Goal: Communication & Community: Share content

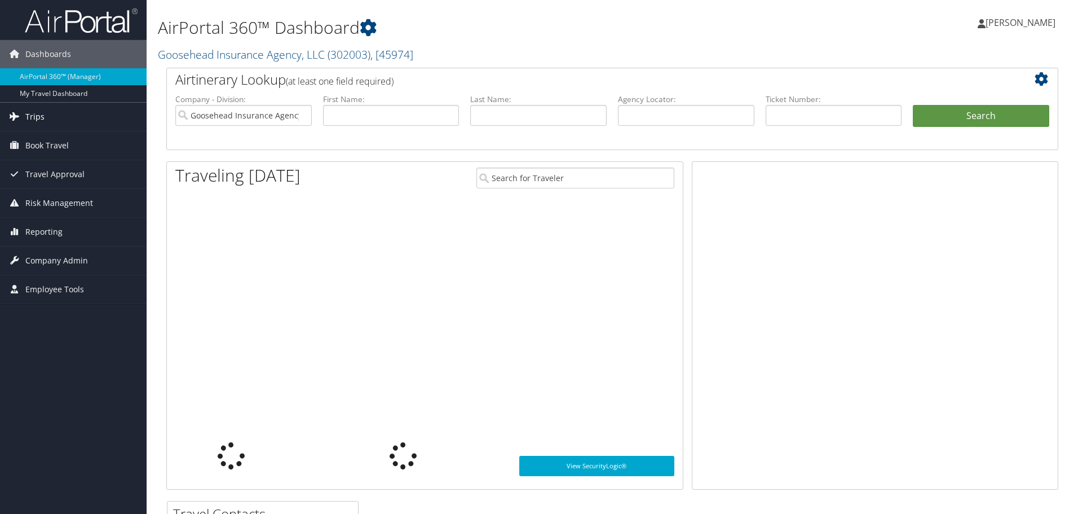
click at [56, 116] on link "Trips" at bounding box center [73, 117] width 147 height 28
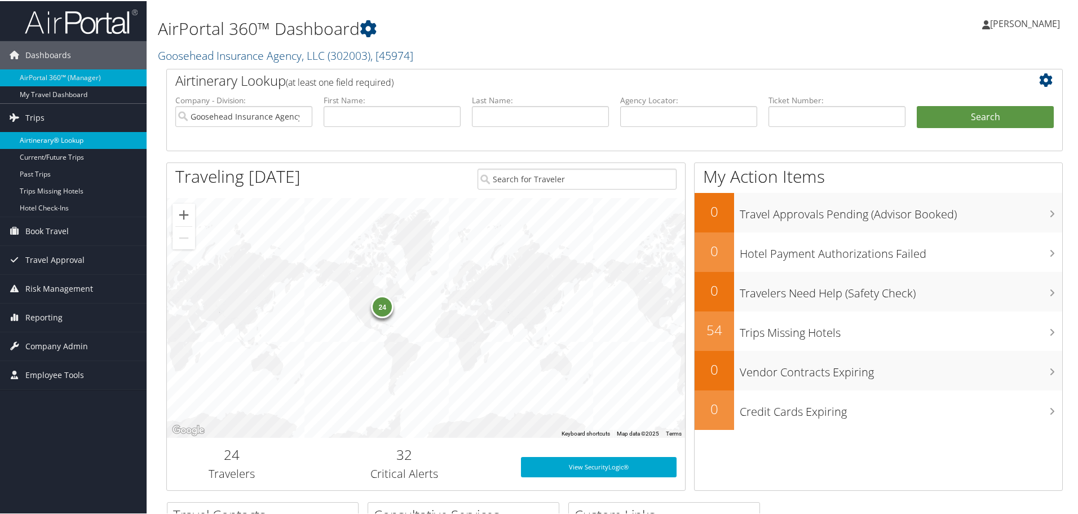
click at [61, 140] on link "Airtinerary® Lookup" at bounding box center [73, 139] width 147 height 17
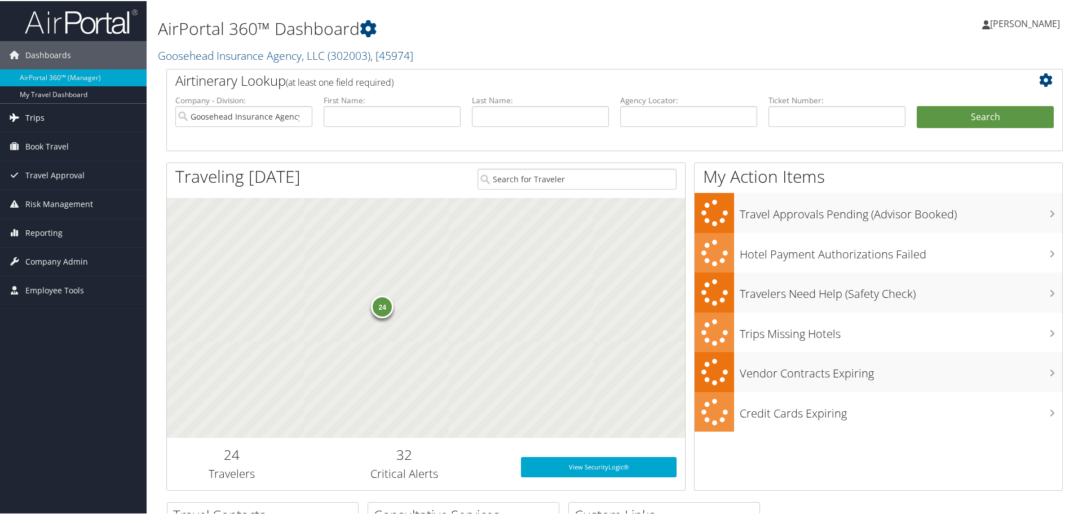
click at [50, 112] on link "Trips" at bounding box center [73, 117] width 147 height 28
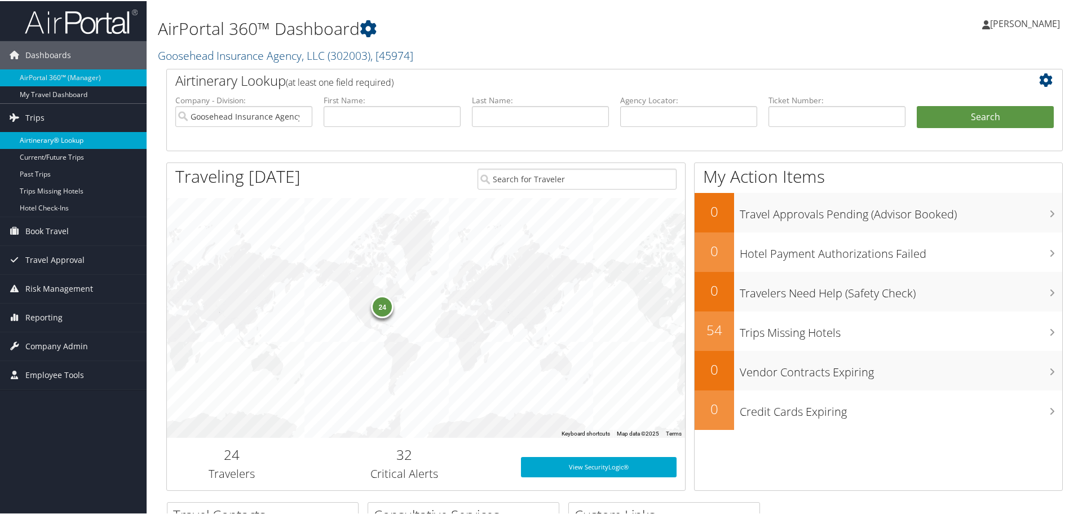
click at [78, 145] on link "Airtinerary® Lookup" at bounding box center [73, 139] width 147 height 17
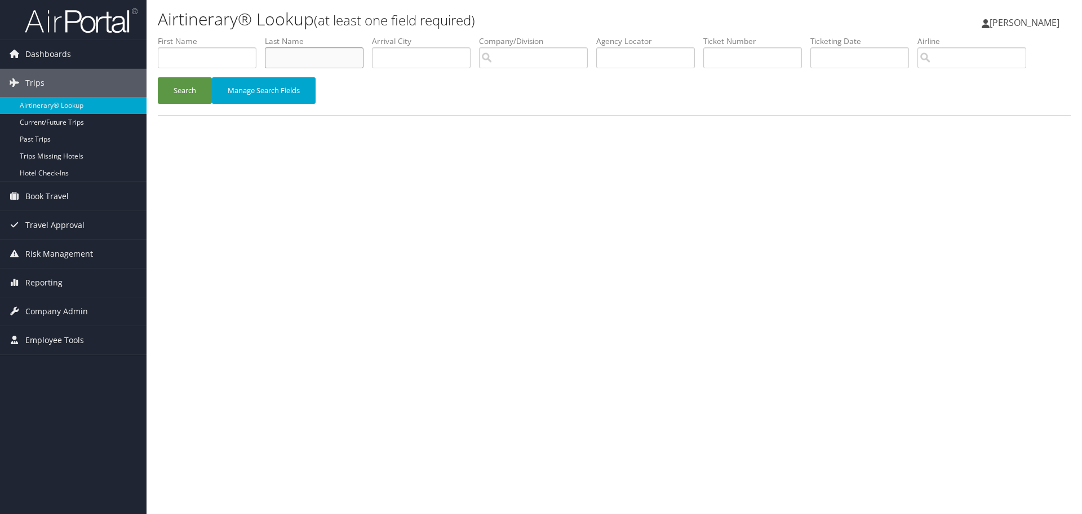
click at [302, 55] on input "text" at bounding box center [314, 57] width 99 height 21
paste input "CARLSON"
type input "CARLSON"
click at [168, 93] on button "Search" at bounding box center [185, 90] width 54 height 26
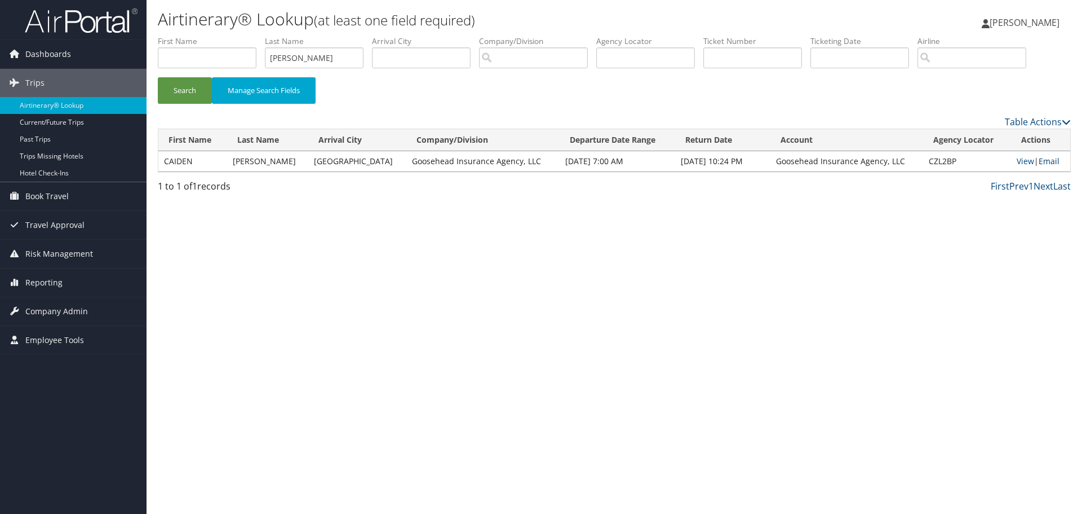
click at [1041, 163] on link "Email" at bounding box center [1049, 161] width 21 height 11
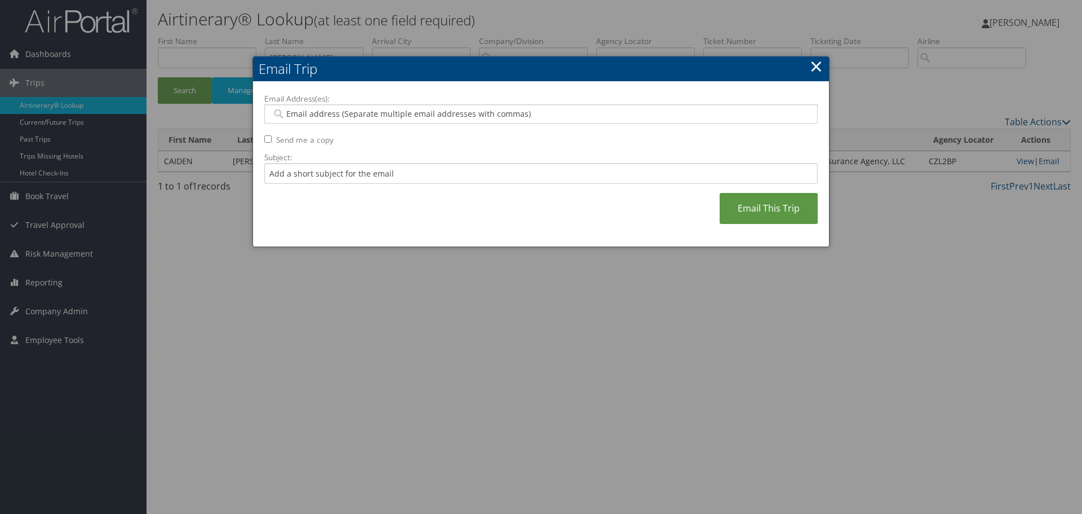
click at [346, 112] on input "Email Address(es):" at bounding box center [541, 113] width 538 height 11
click at [430, 103] on label "Email Address(es):" at bounding box center [541, 98] width 554 height 11
click at [430, 108] on input "Email Address(es):" at bounding box center [541, 113] width 538 height 11
click at [435, 113] on input "Email Address(es):" at bounding box center [541, 113] width 538 height 11
paste input "rylee.kinggoosehead.com@goosehead.coupa-expenses.com"
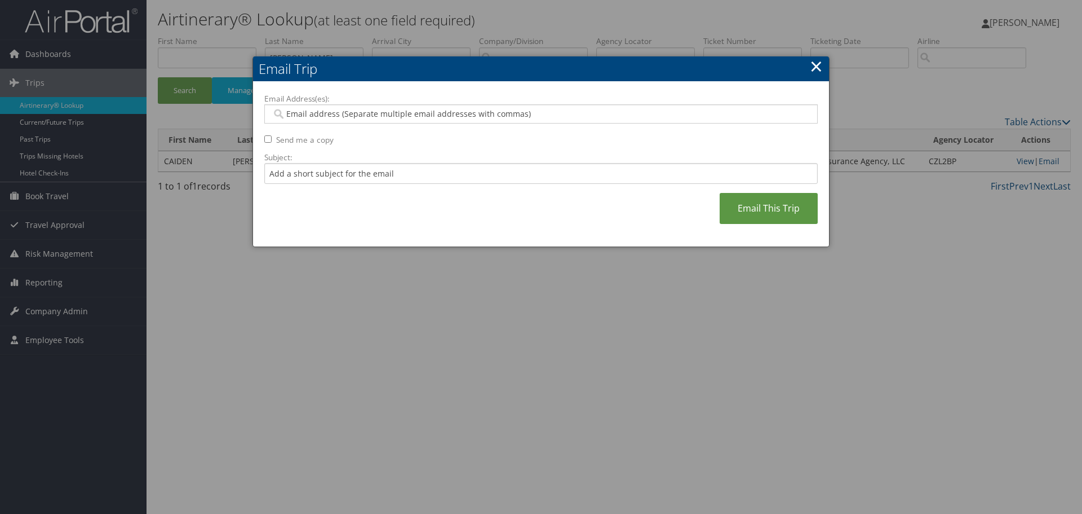
type input "rylee.kinggoosehead.com@goosehead.coupa-expenses.com"
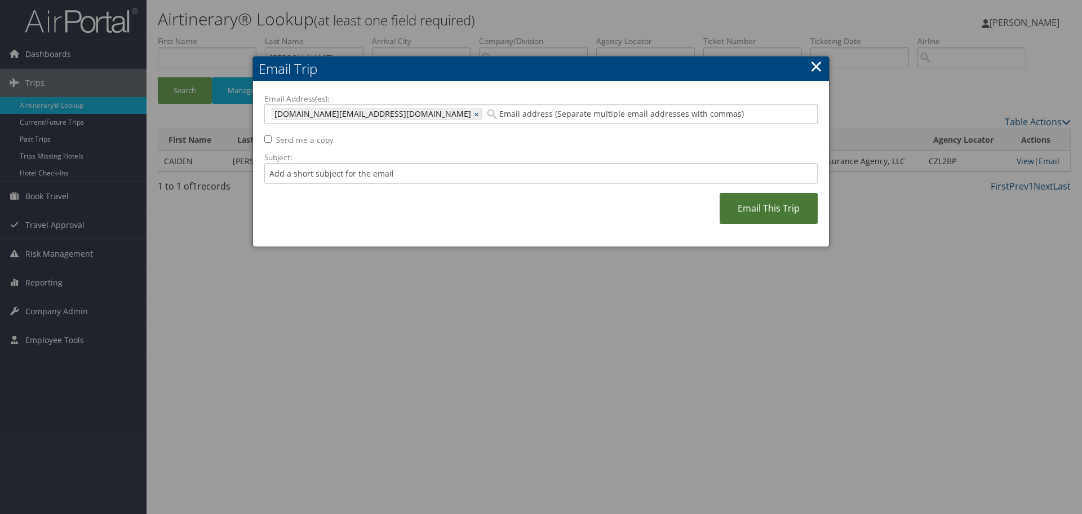
click at [762, 207] on link "Email This Trip" at bounding box center [769, 208] width 98 height 31
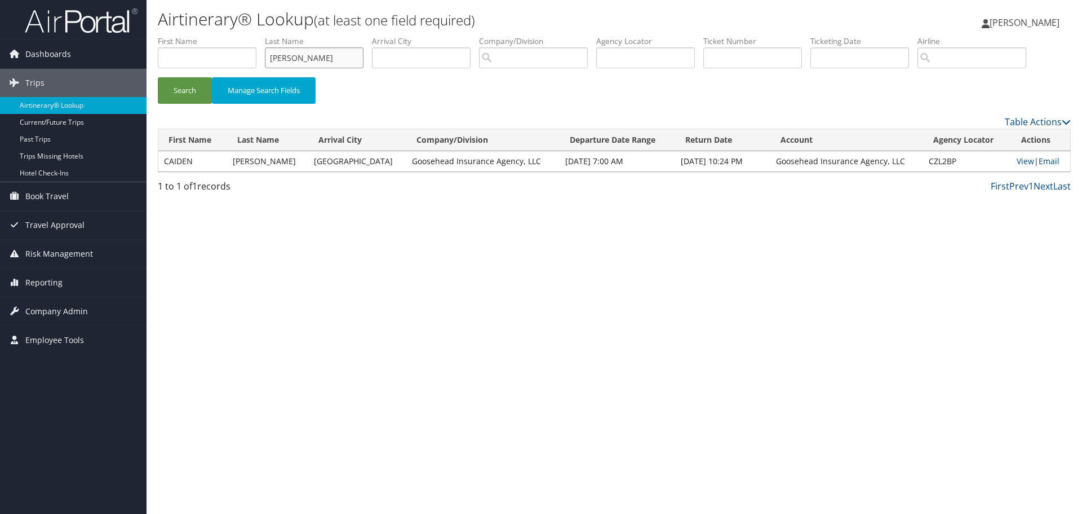
click at [311, 55] on input "CARLSON" at bounding box center [314, 57] width 99 height 21
click at [158, 77] on button "Search" at bounding box center [185, 90] width 54 height 26
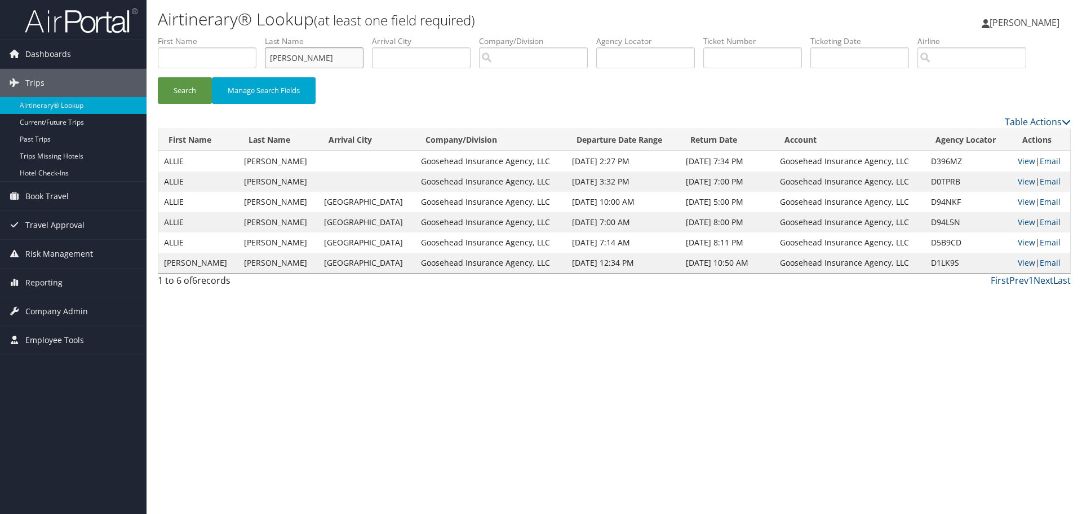
click at [331, 47] on input "stark" at bounding box center [314, 57] width 99 height 21
click at [158, 77] on button "Search" at bounding box center [185, 90] width 54 height 26
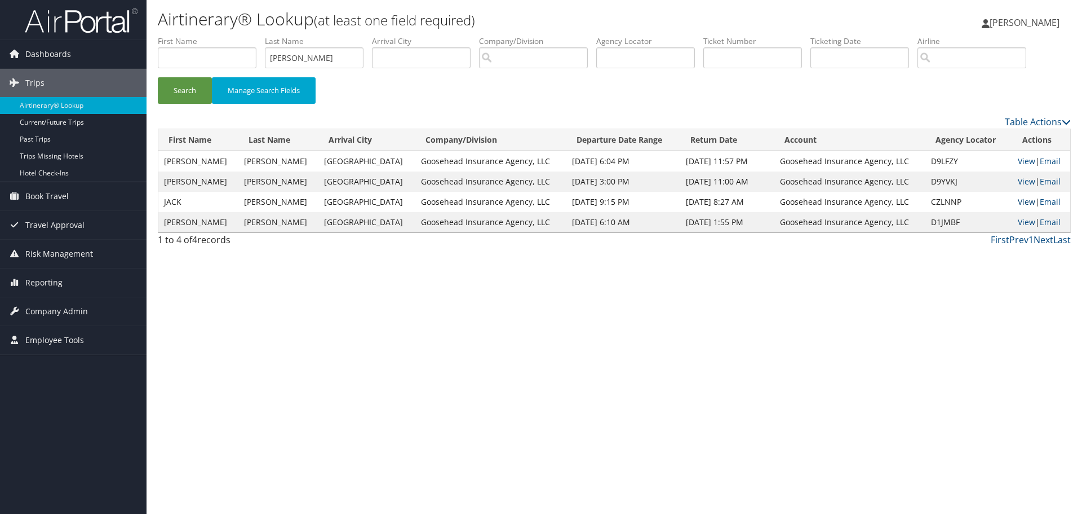
click at [1025, 203] on link "View" at bounding box center [1026, 201] width 17 height 11
click at [1018, 183] on link "View" at bounding box center [1026, 181] width 17 height 11
click at [1023, 156] on link "View" at bounding box center [1026, 161] width 17 height 11
click at [329, 62] on input "michels" at bounding box center [314, 57] width 99 height 21
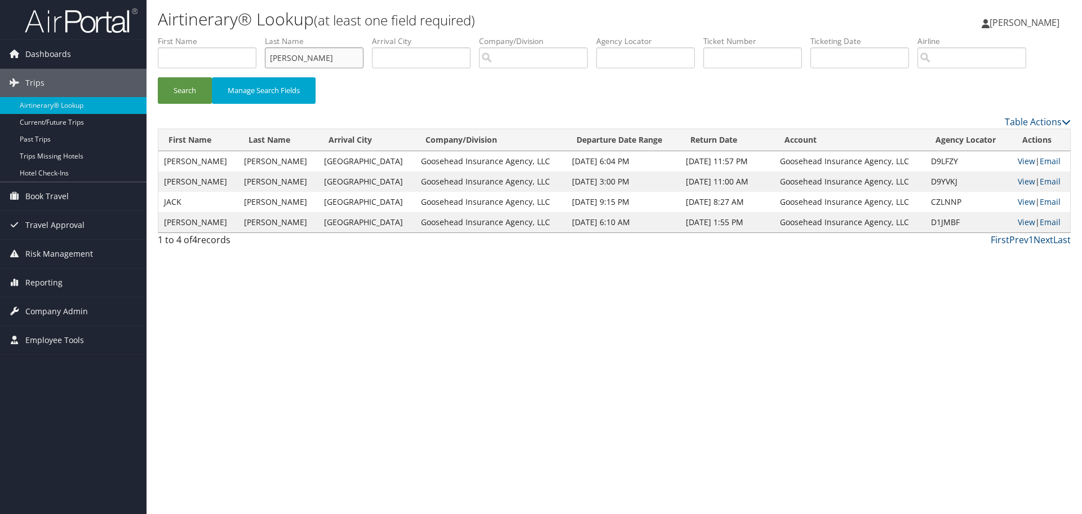
paste input "WUEST"
type input "WUEST"
click at [193, 88] on button "Search" at bounding box center [185, 90] width 54 height 26
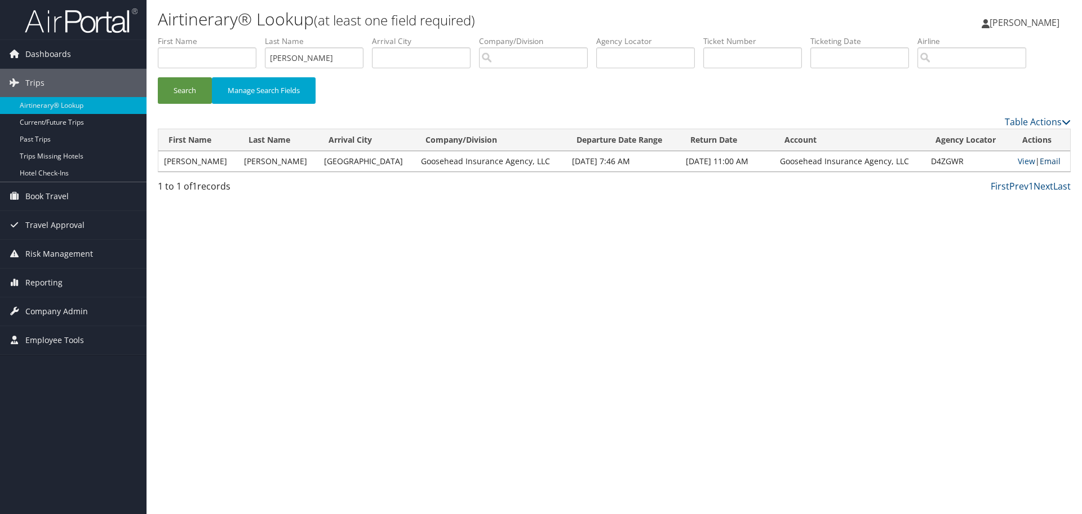
click at [1044, 163] on link "Email" at bounding box center [1050, 161] width 21 height 11
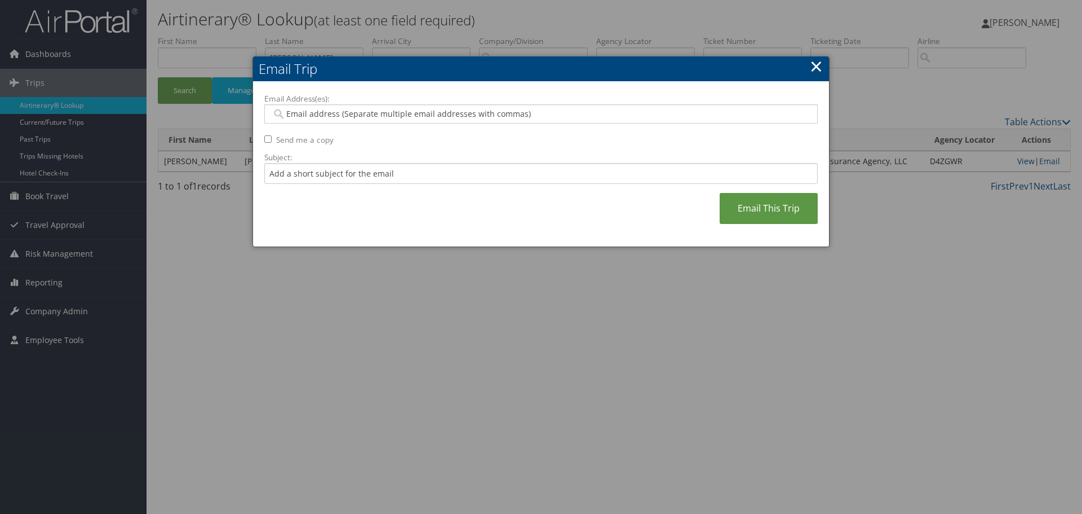
click at [439, 104] on div at bounding box center [541, 113] width 554 height 19
paste input "rylee.kinggoosehead.com@goosehead.coupa-expenses.com"
type input "rylee.kinggoosehead.com@goosehead.coupa-expenses.com"
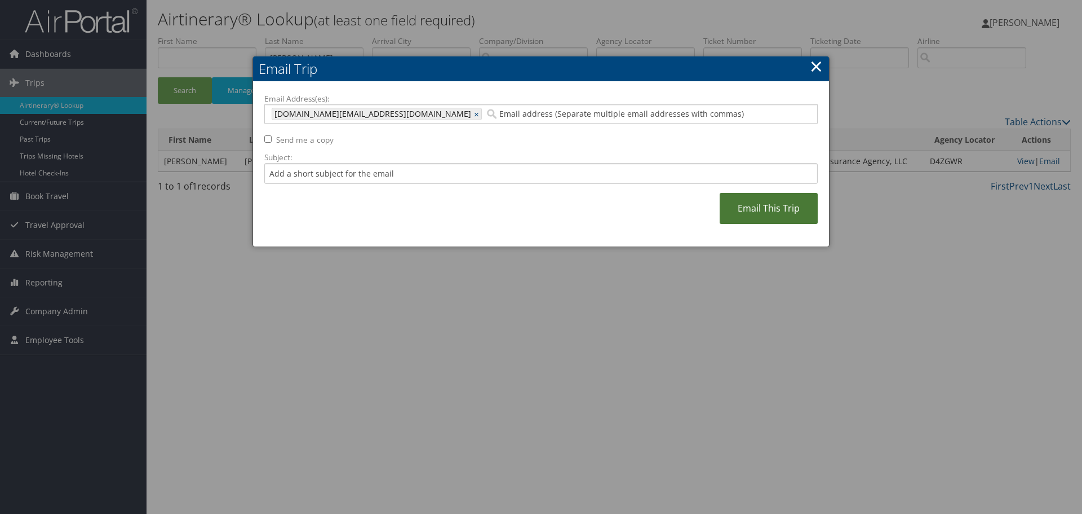
click at [780, 211] on link "Email This Trip" at bounding box center [769, 208] width 98 height 31
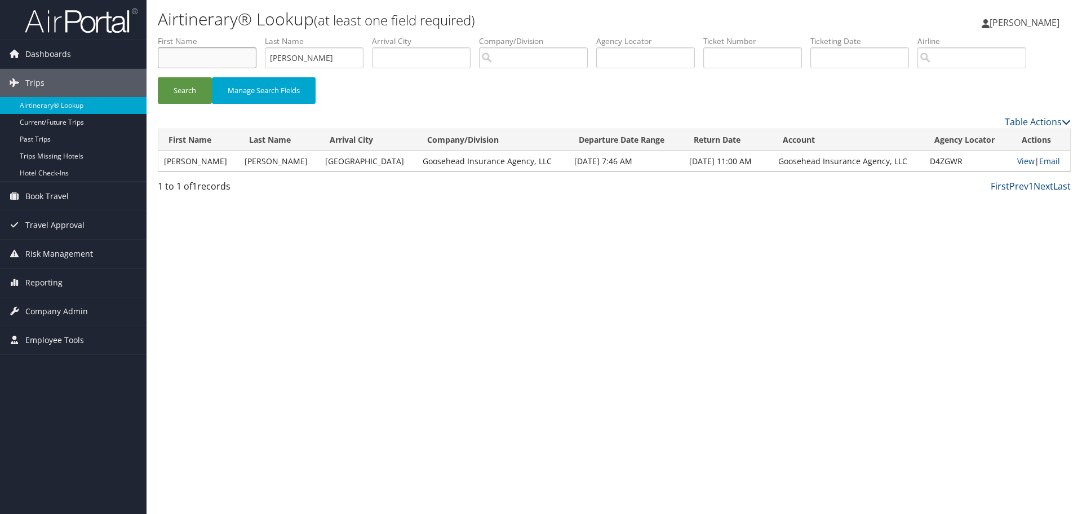
click at [184, 55] on input "text" at bounding box center [207, 57] width 99 height 21
paste input "ENAS"
type input "ENAS"
click at [300, 58] on input "WUEST" at bounding box center [314, 57] width 99 height 21
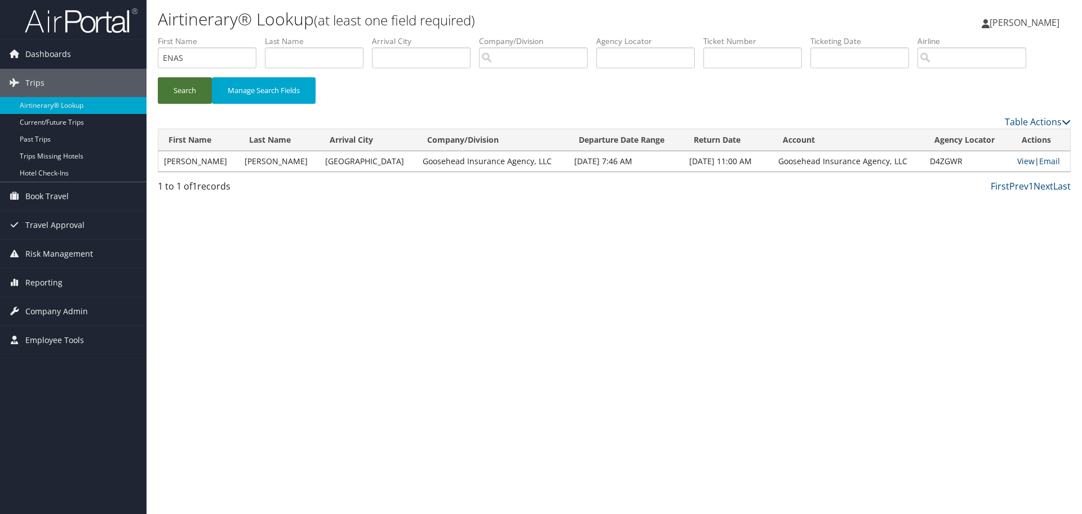
click at [175, 87] on button "Search" at bounding box center [185, 90] width 54 height 26
click at [1047, 162] on link "Email" at bounding box center [1049, 161] width 21 height 11
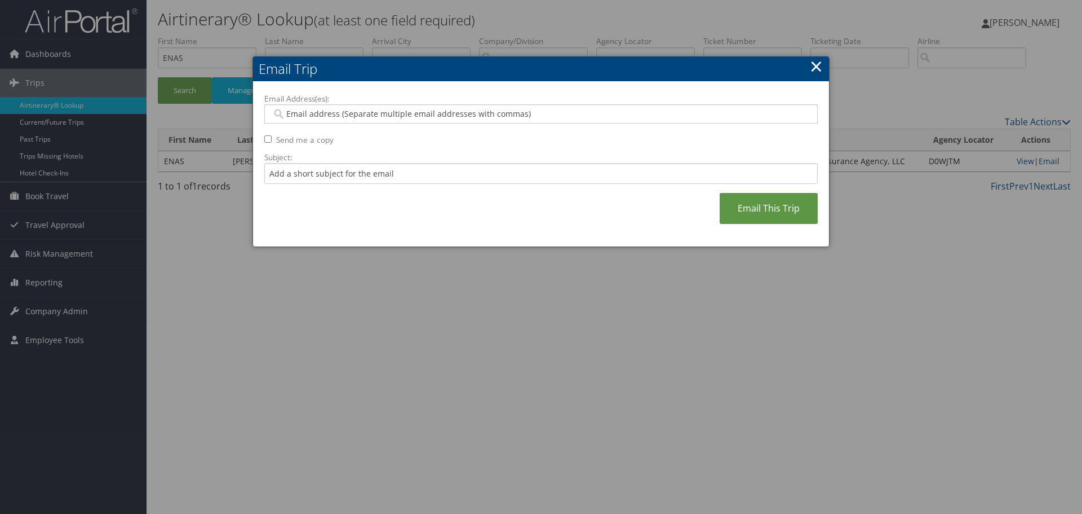
click at [499, 110] on input "Email Address(es):" at bounding box center [541, 113] width 538 height 11
paste input "rylee.kinggoosehead.com@goosehead.coupa-expenses.com"
type input "rylee.kinggoosehead.com@goosehead.coupa-expenses.com"
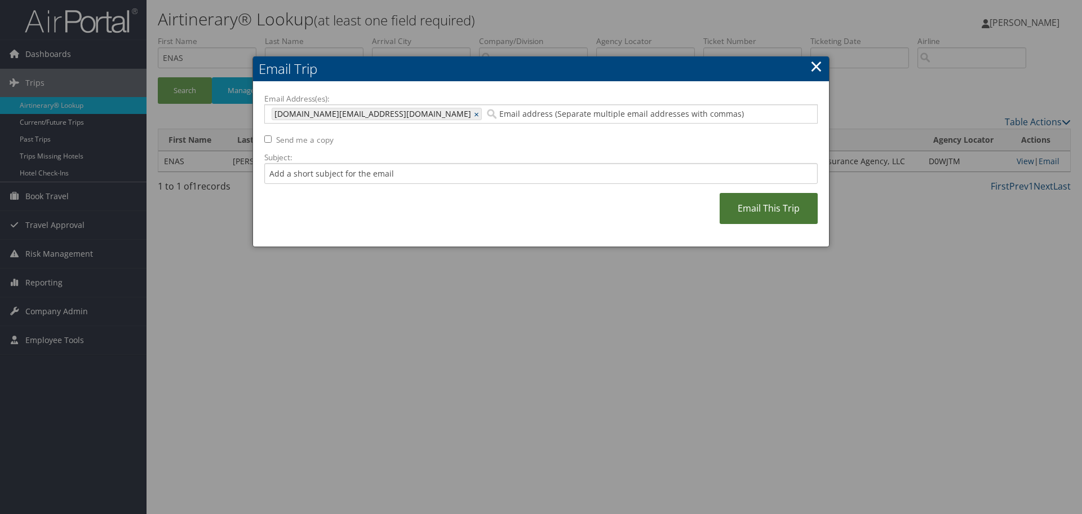
click at [791, 206] on link "Email This Trip" at bounding box center [769, 208] width 98 height 31
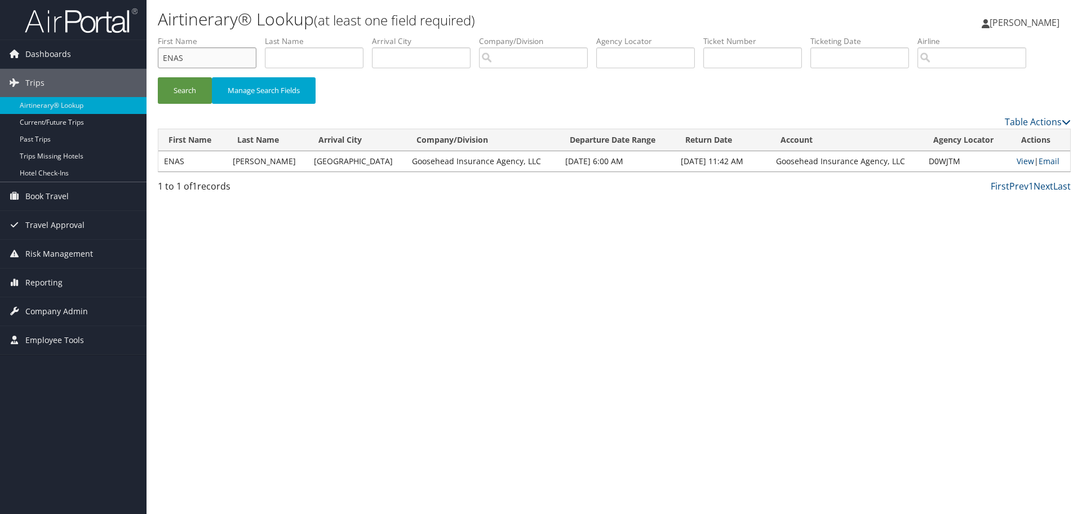
click at [195, 63] on input "ENAS" at bounding box center [207, 57] width 99 height 21
click at [293, 58] on input "text" at bounding box center [314, 57] width 99 height 21
type input "stark"
click at [158, 77] on button "Search" at bounding box center [185, 90] width 54 height 26
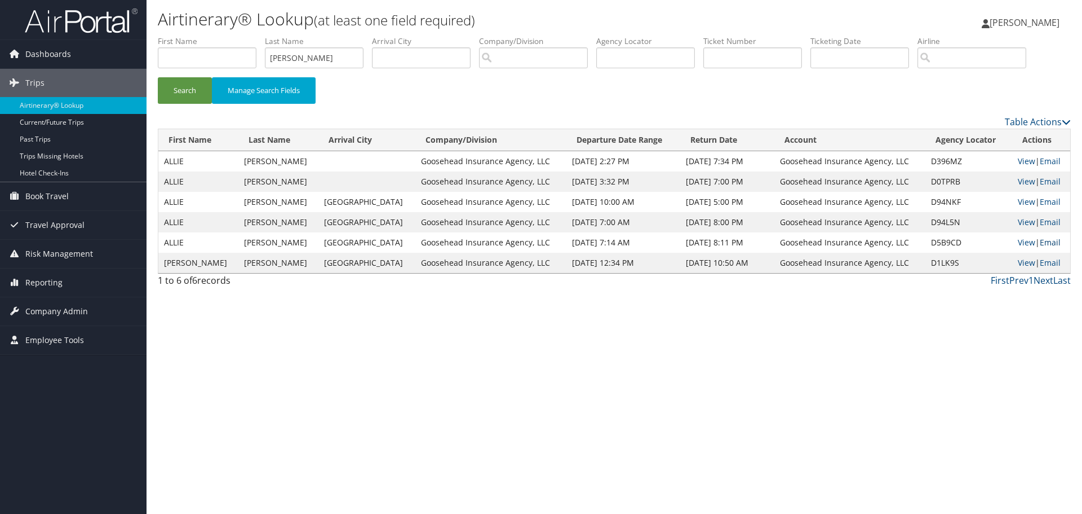
click at [1054, 242] on link "Email" at bounding box center [1050, 242] width 21 height 11
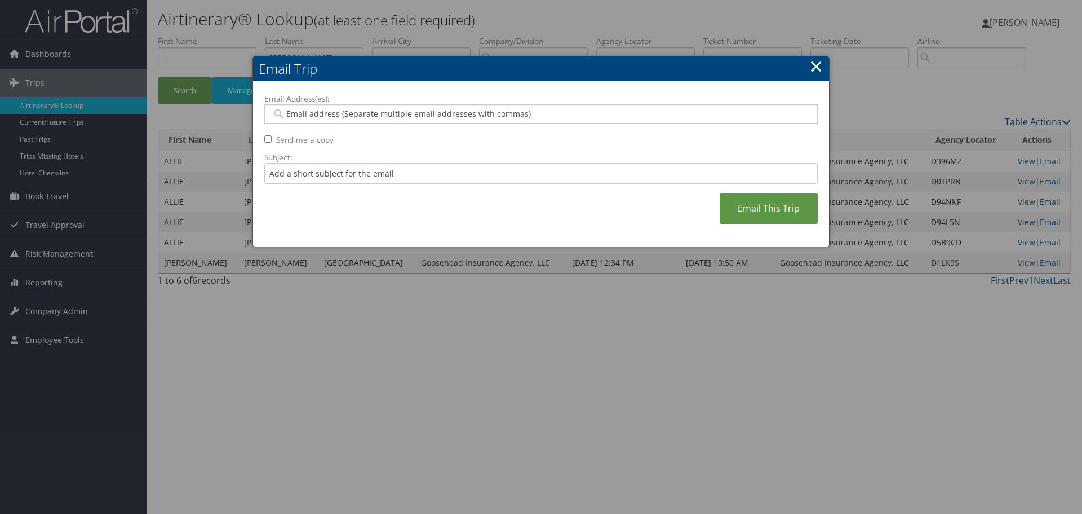
click at [475, 122] on div at bounding box center [541, 113] width 554 height 19
paste input "rylee.kinggoosehead.com@goosehead.coupa-expenses.com"
type input "rylee.kinggoosehead.com@goosehead.coupa-expenses.com"
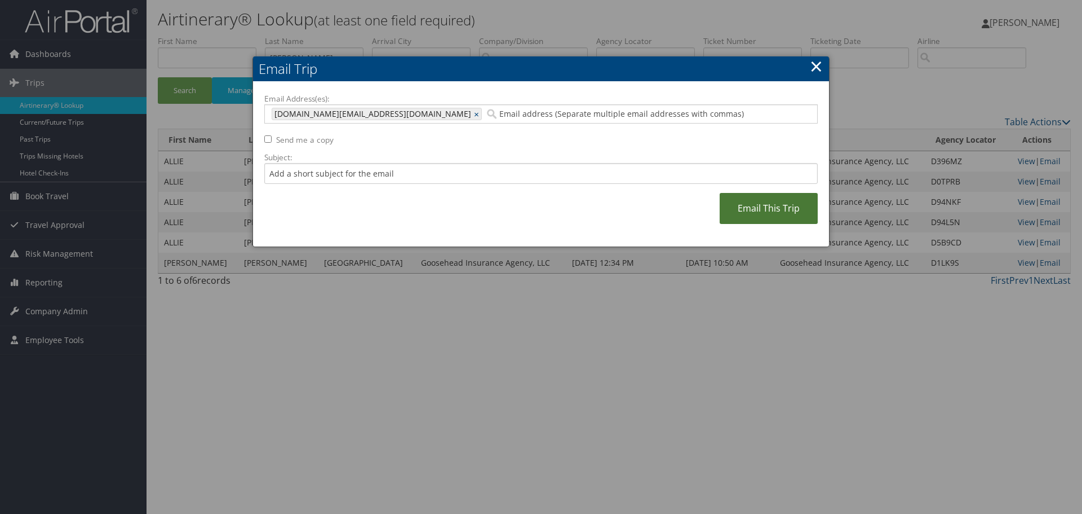
click at [769, 206] on link "Email This Trip" at bounding box center [769, 208] width 98 height 31
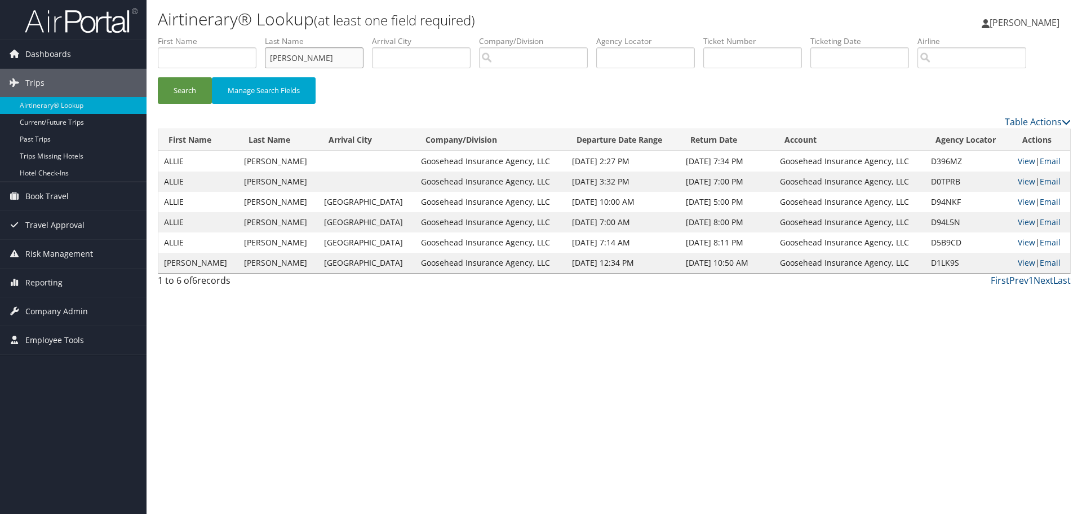
click at [339, 52] on input "stark" at bounding box center [314, 57] width 99 height 21
click at [1019, 161] on link "View" at bounding box center [1026, 161] width 17 height 11
click at [1025, 180] on link "View" at bounding box center [1026, 181] width 17 height 11
click at [1021, 202] on link "View" at bounding box center [1026, 201] width 17 height 11
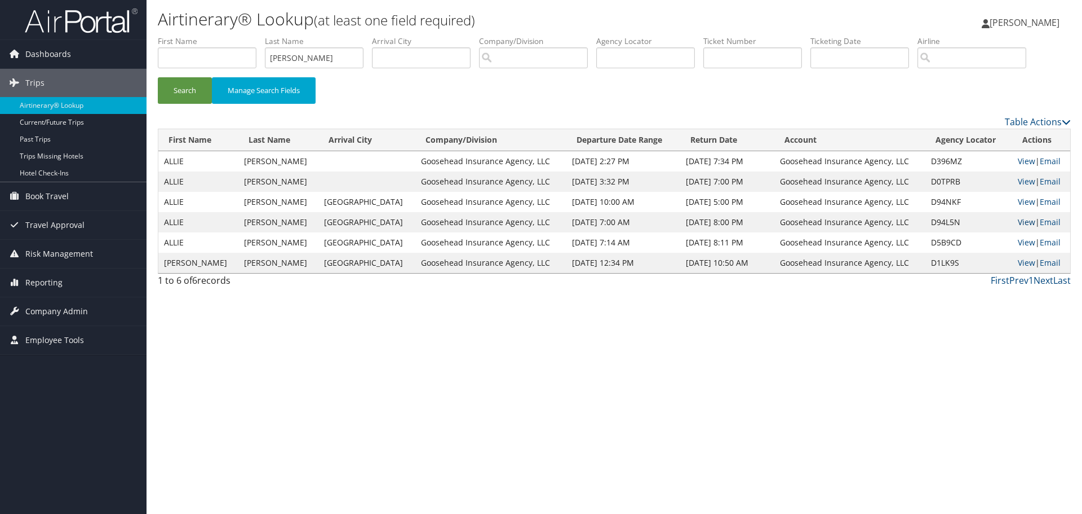
click at [1023, 223] on link "View" at bounding box center [1026, 221] width 17 height 11
click at [1027, 244] on link "View" at bounding box center [1026, 242] width 17 height 11
click at [1018, 264] on link "View" at bounding box center [1026, 262] width 17 height 11
click at [335, 56] on input "stark" at bounding box center [314, 57] width 99 height 21
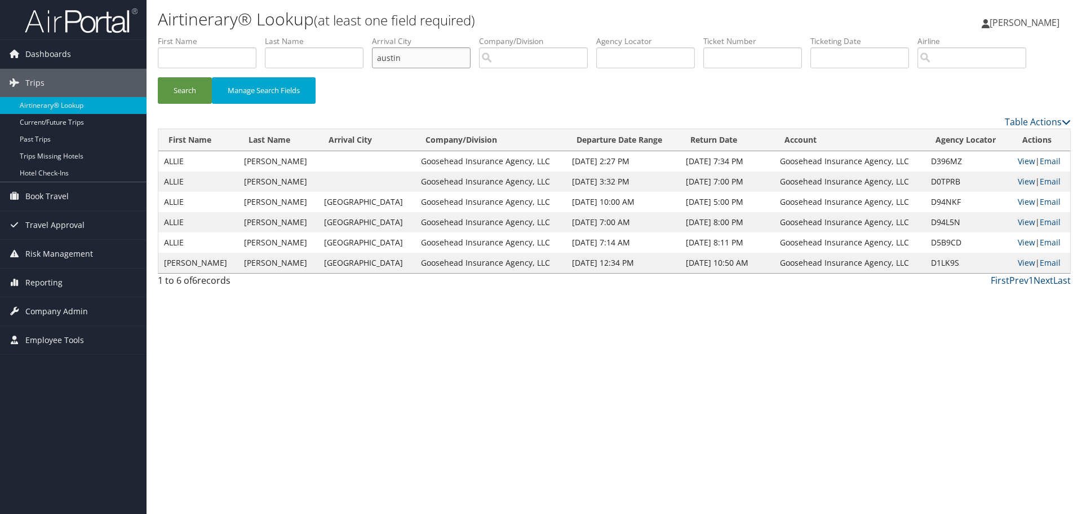
type input "austin"
click at [158, 77] on button "Search" at bounding box center [185, 90] width 54 height 26
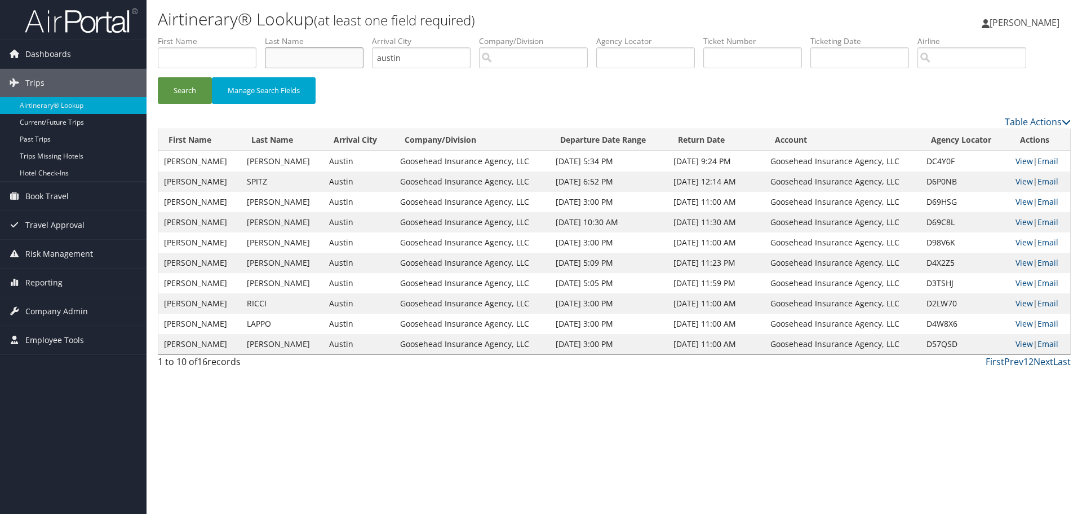
click at [276, 67] on input "text" at bounding box center [314, 57] width 99 height 21
drag, startPoint x: 217, startPoint y: 59, endPoint x: 263, endPoint y: 57, distance: 46.3
click at [218, 58] on input "text" at bounding box center [207, 57] width 99 height 21
paste input "ENAS"
type input "ENAS"
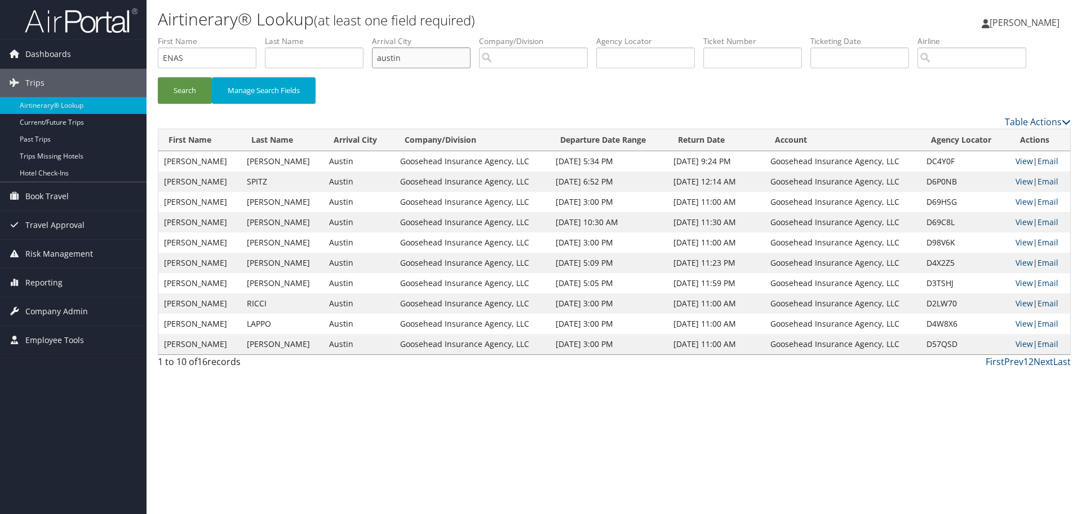
drag, startPoint x: 428, startPoint y: 60, endPoint x: 338, endPoint y: 57, distance: 90.8
click at [338, 36] on ul "First Name ENAS Last Name Departure City Arrival City austin Company/Division A…" at bounding box center [614, 36] width 913 height 0
click at [192, 82] on button "Search" at bounding box center [185, 90] width 54 height 26
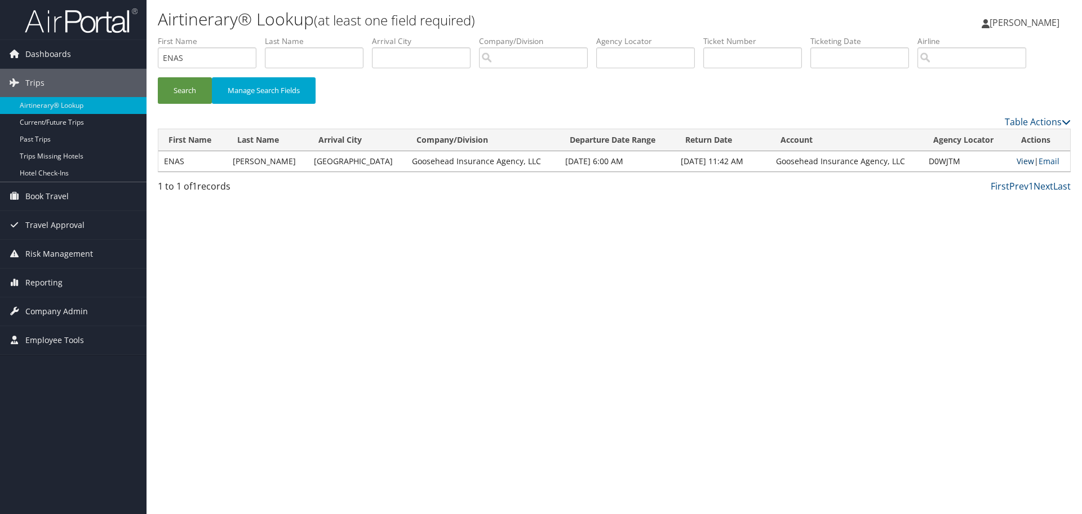
click at [1018, 162] on link "View" at bounding box center [1025, 161] width 17 height 11
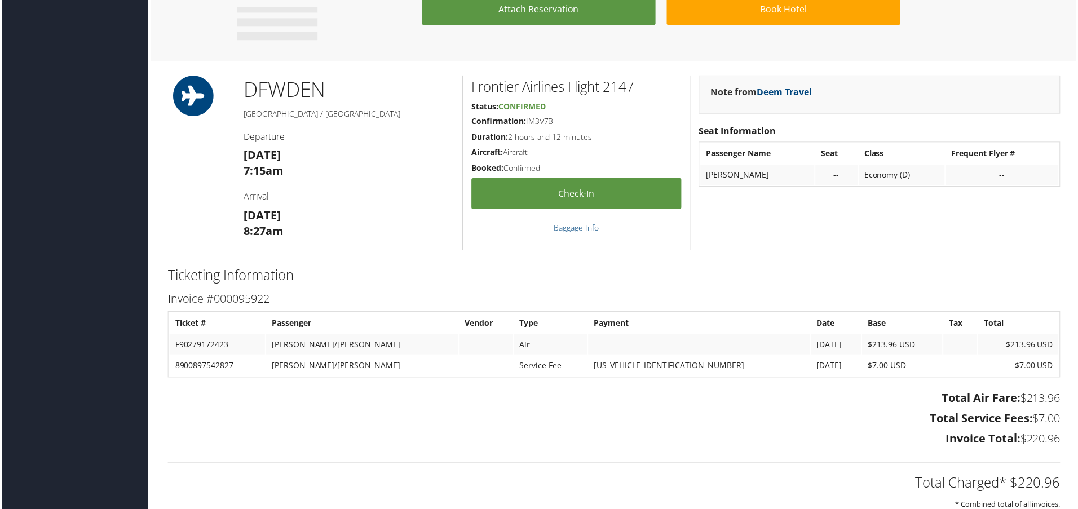
scroll to position [809, 0]
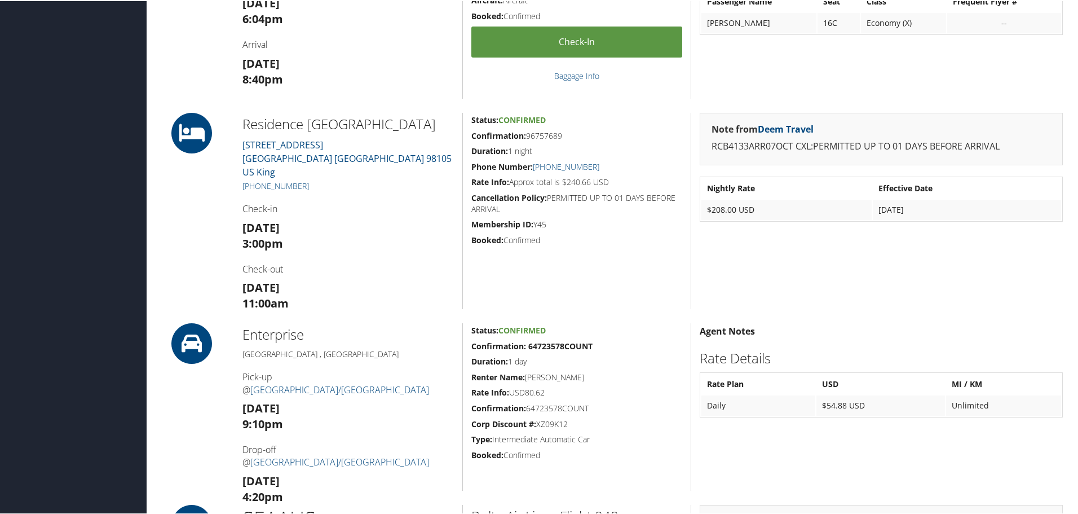
scroll to position [451, 0]
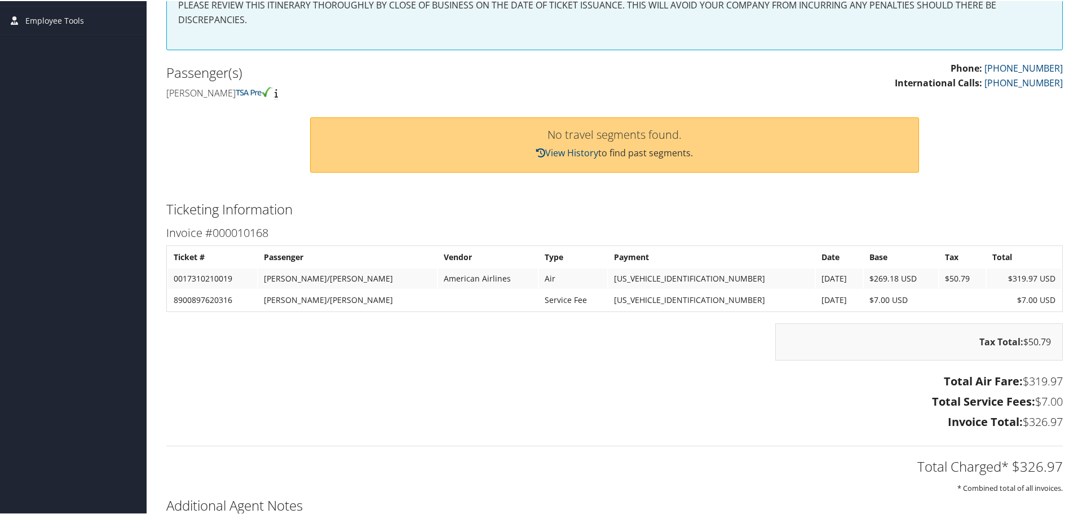
scroll to position [56, 0]
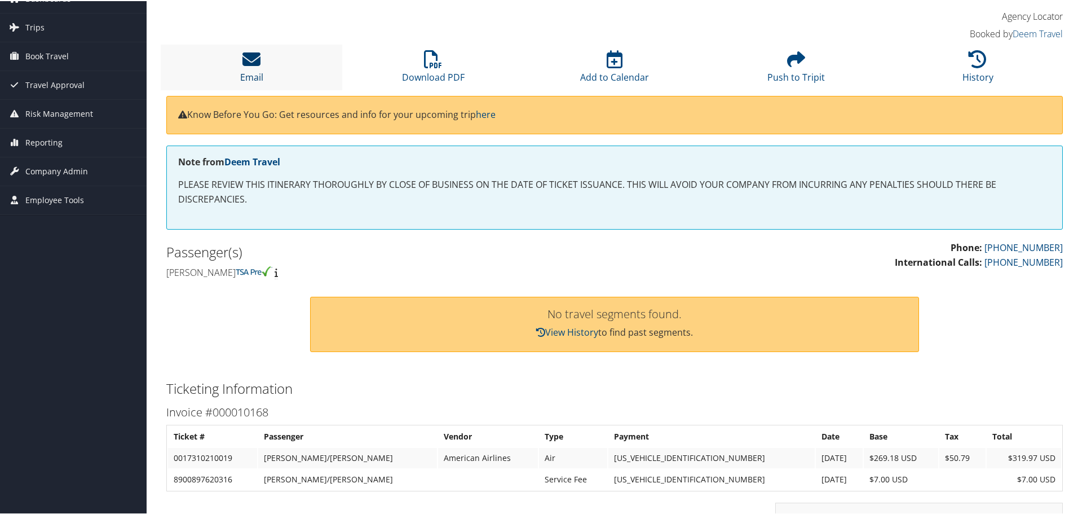
click at [255, 65] on icon at bounding box center [251, 58] width 18 height 18
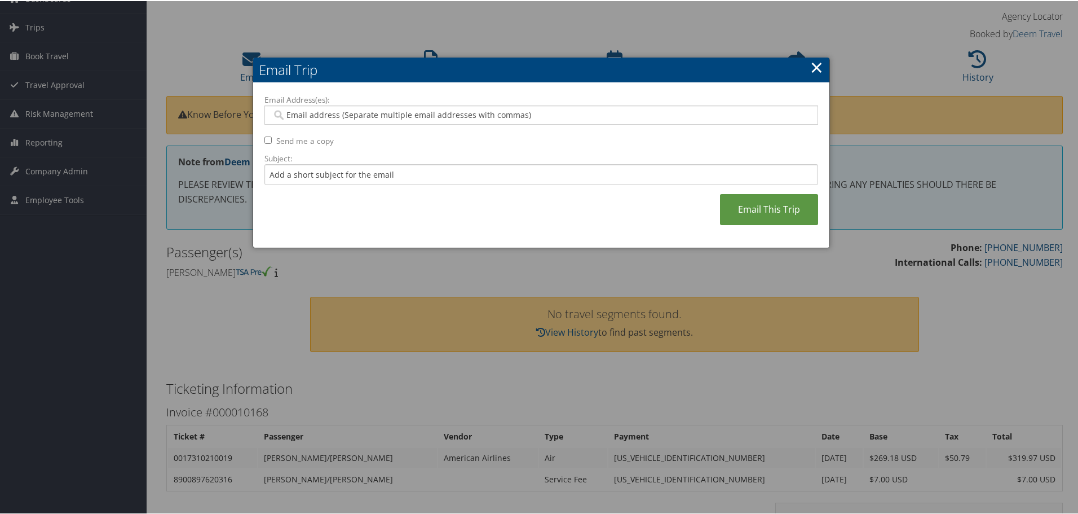
click at [400, 114] on input "Email Address(es):" at bounding box center [541, 113] width 538 height 11
paste input "rylee.kinggoosehead.com@goosehead.coupa-expenses.com"
type input "rylee.kinggoosehead.com@goosehead.coupa-expenses.com"
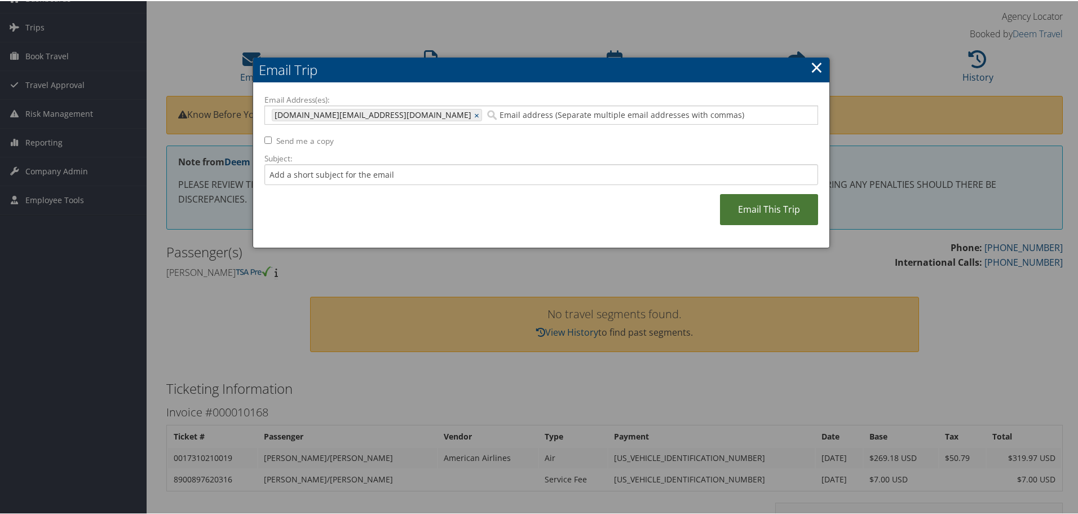
click at [784, 203] on link "Email This Trip" at bounding box center [769, 208] width 98 height 31
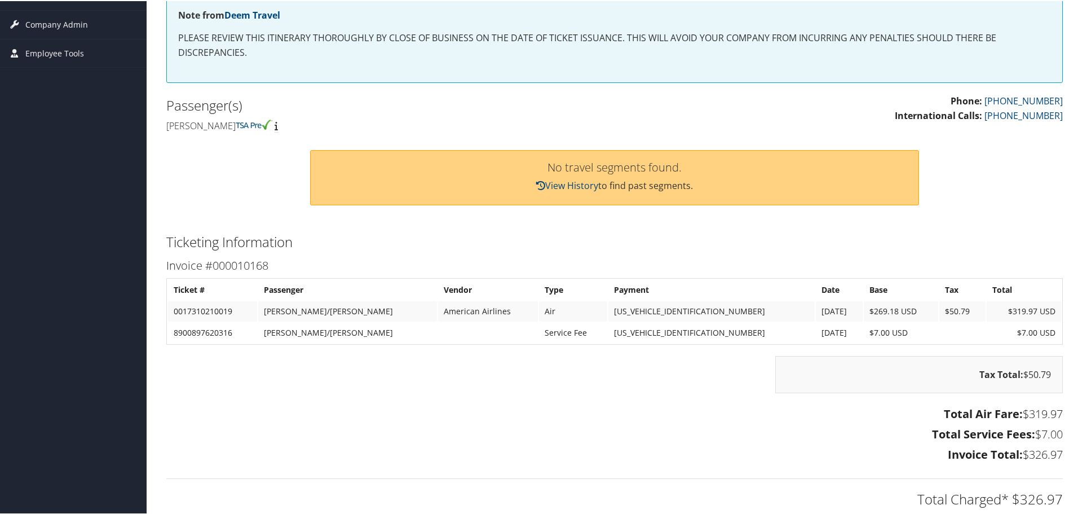
scroll to position [0, 0]
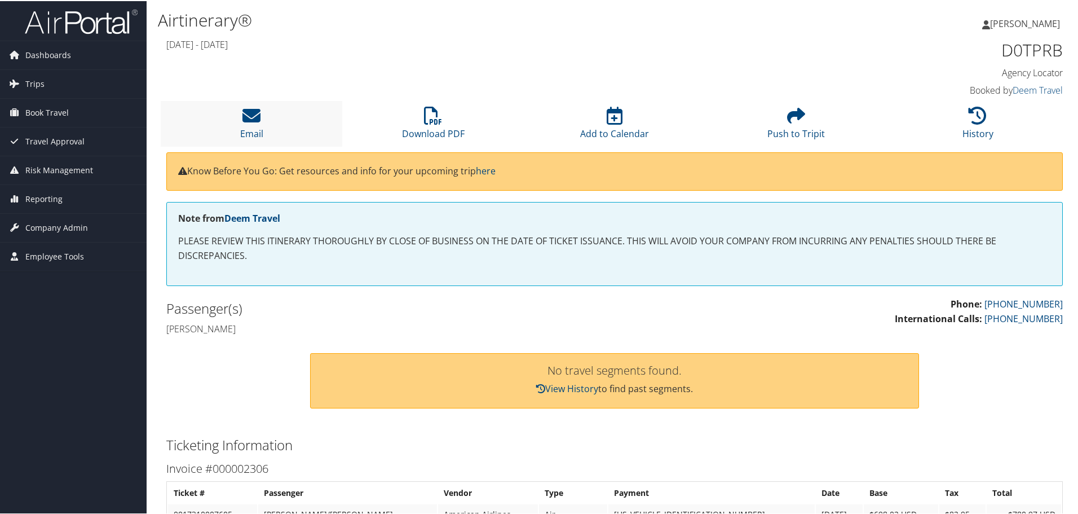
click at [270, 134] on li "Email" at bounding box center [252, 123] width 182 height 46
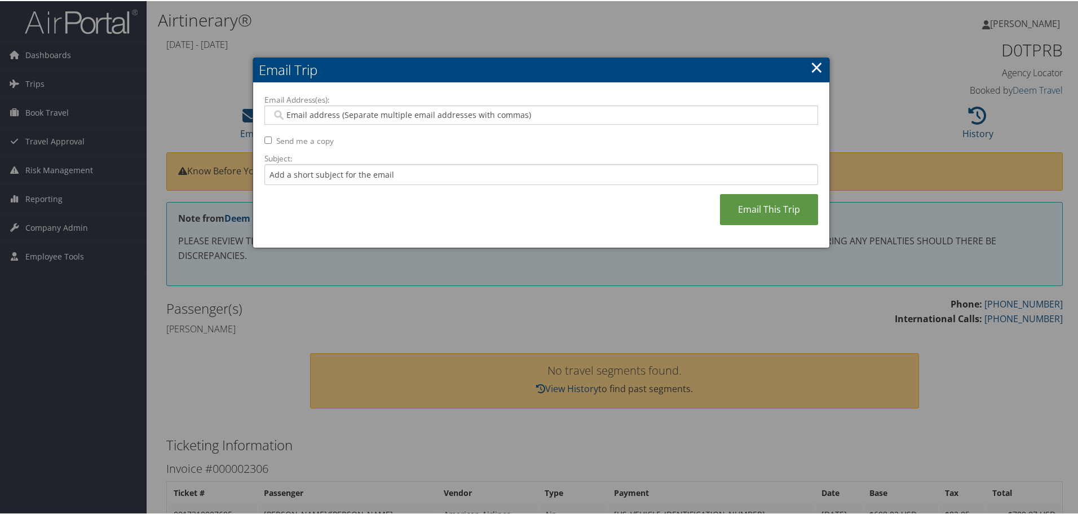
click at [409, 117] on input "Email Address(es):" at bounding box center [541, 113] width 538 height 11
paste input "rylee.kinggoosehead.com@goosehead.coupa-expenses.com"
type input "rylee.kinggoosehead.com@goosehead.coupa-expenses.com"
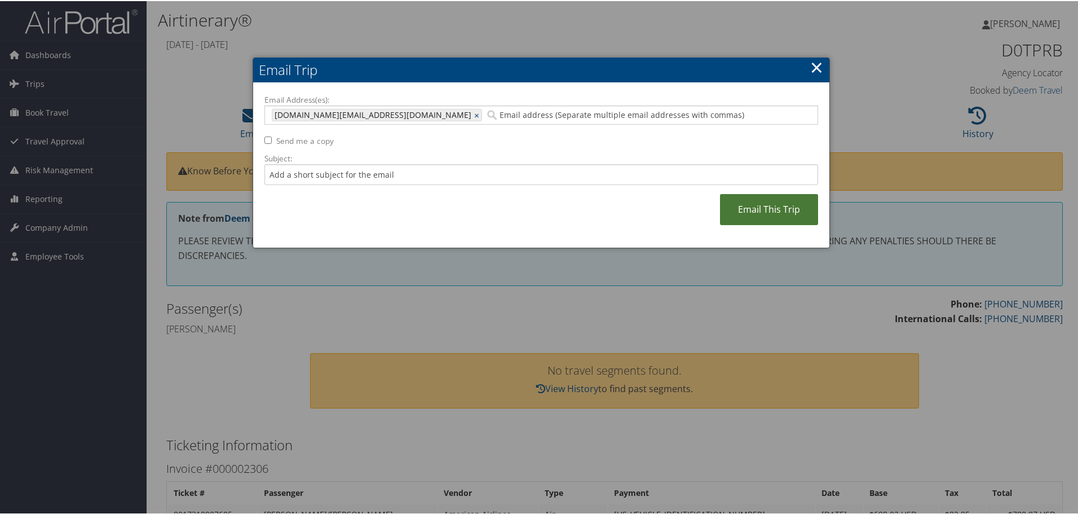
click at [749, 215] on link "Email This Trip" at bounding box center [769, 208] width 98 height 31
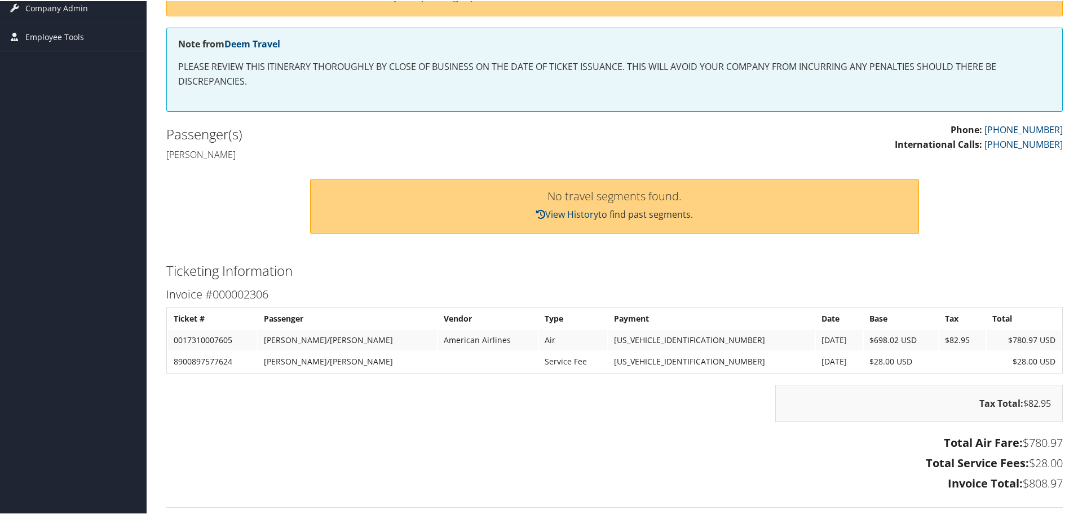
scroll to position [225, 0]
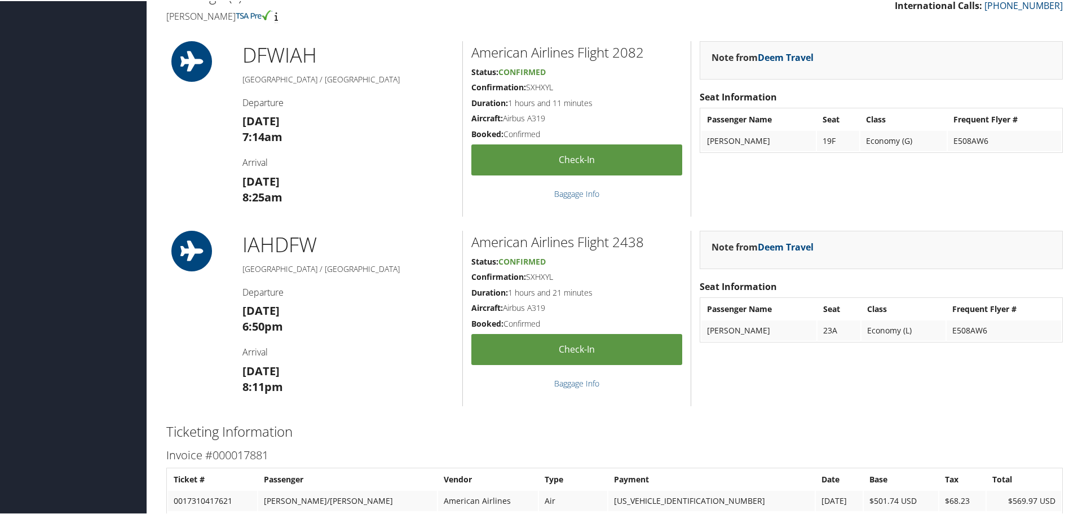
scroll to position [692, 0]
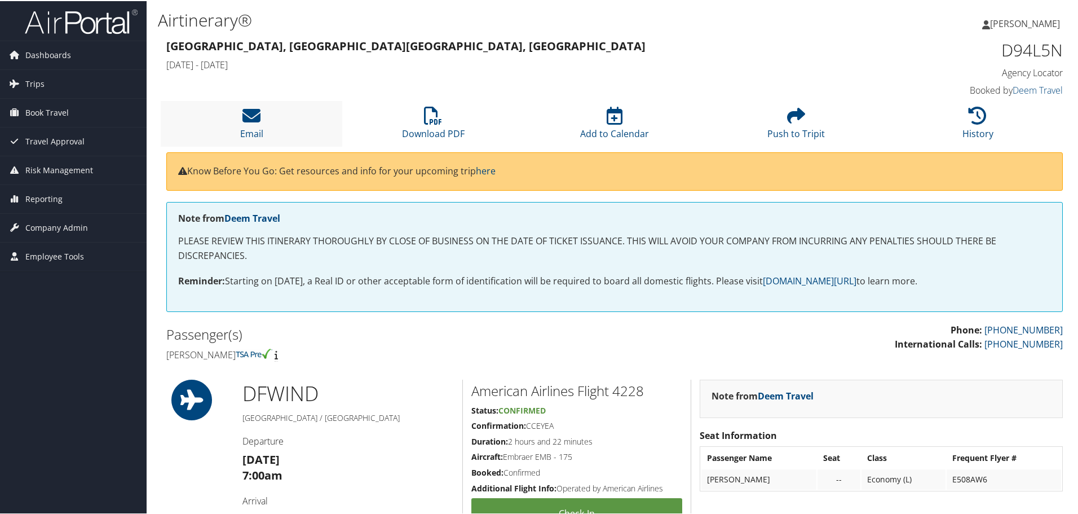
click at [260, 123] on li "Email" at bounding box center [252, 123] width 182 height 46
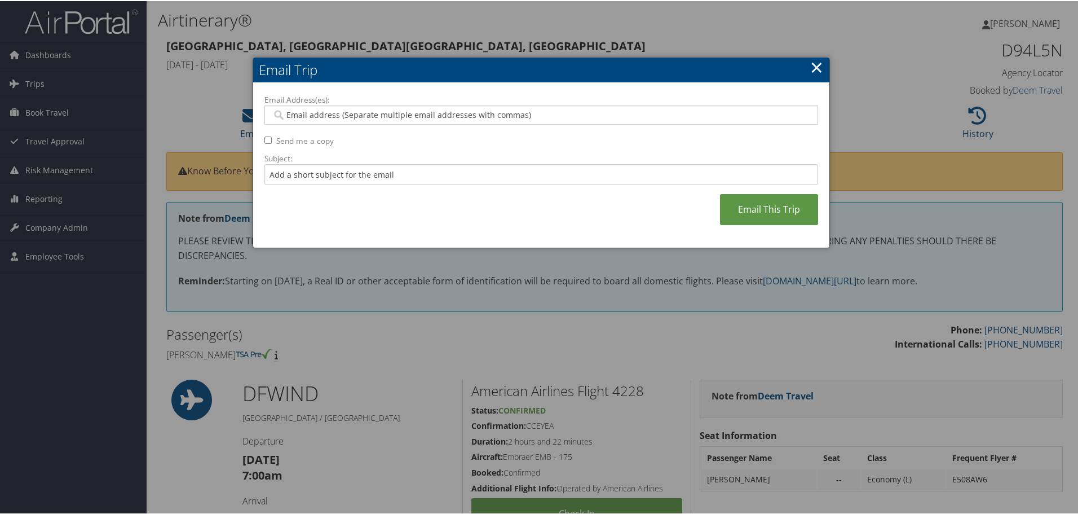
drag, startPoint x: 360, startPoint y: 108, endPoint x: 371, endPoint y: 112, distance: 11.2
click at [360, 108] on input "Email Address(es):" at bounding box center [541, 113] width 538 height 11
paste input "rylee.kinggoosehead.com@goosehead.coupa-expenses.com"
type input "rylee.kinggoosehead.com@goosehead.coupa-expenses.com"
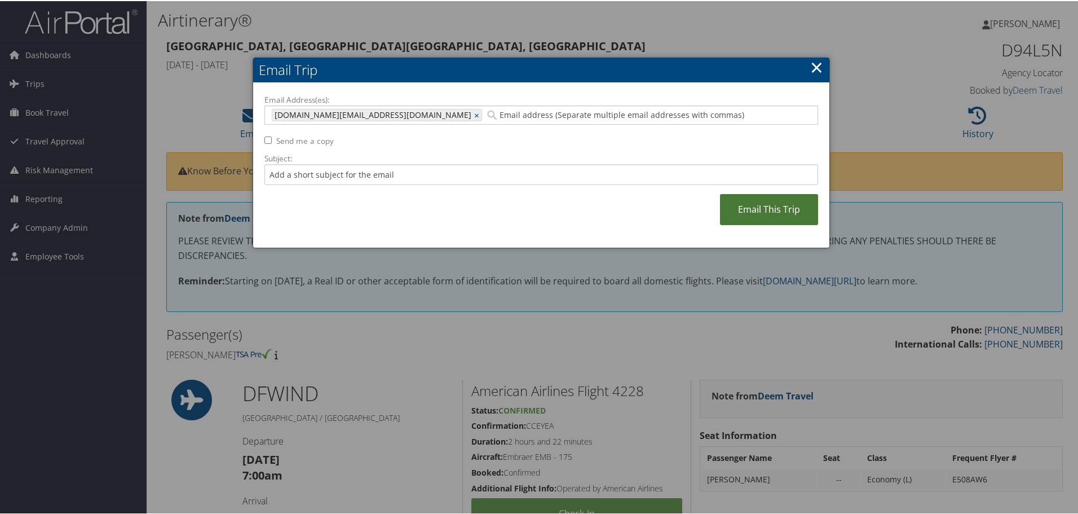
click at [764, 213] on link "Email This Trip" at bounding box center [769, 208] width 98 height 31
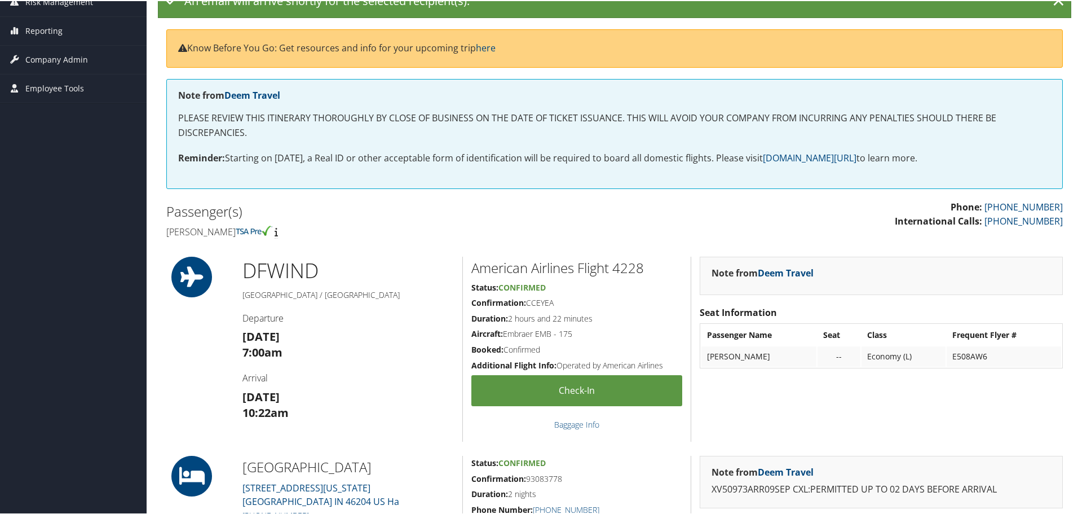
scroll to position [169, 0]
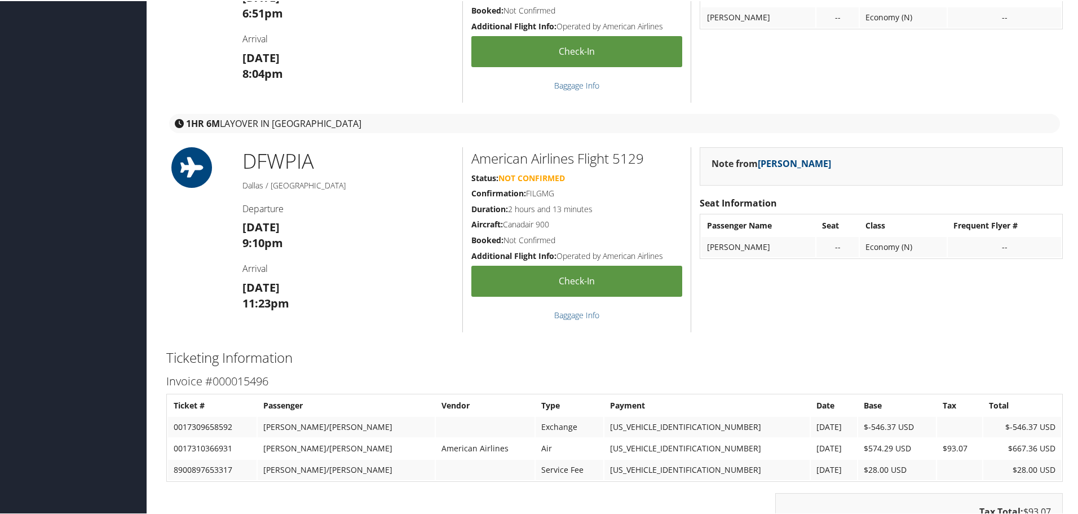
scroll to position [1071, 0]
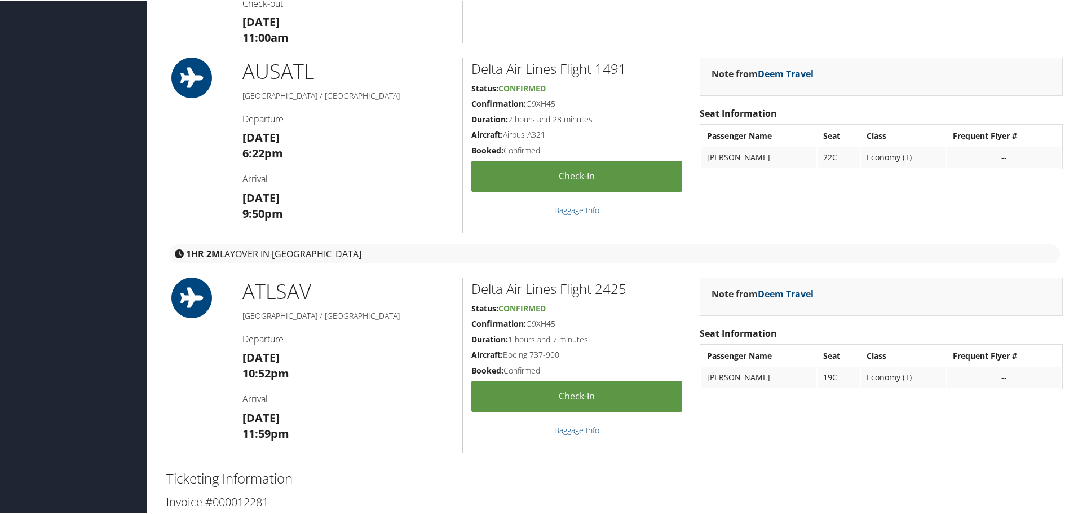
scroll to position [846, 0]
